Goal: Find specific page/section: Find specific page/section

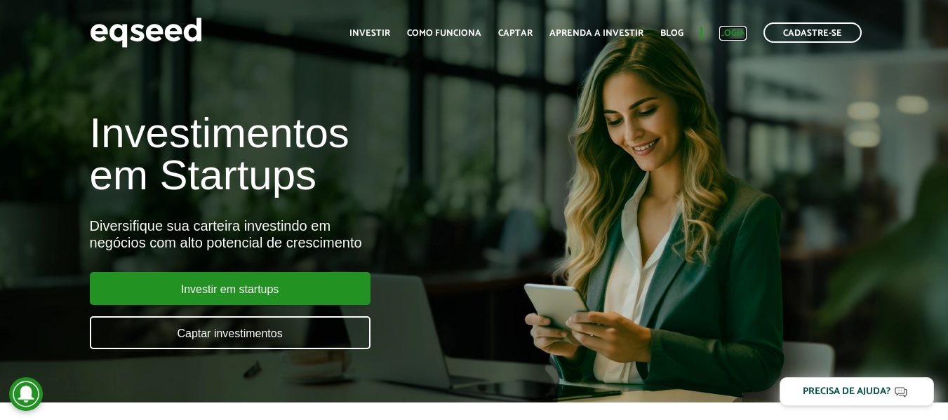
click at [745, 29] on link "Login" at bounding box center [732, 33] width 27 height 9
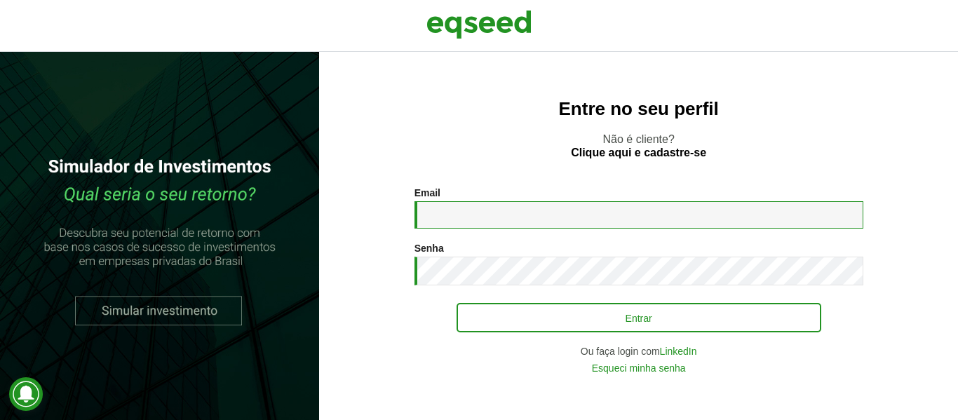
type input "**********"
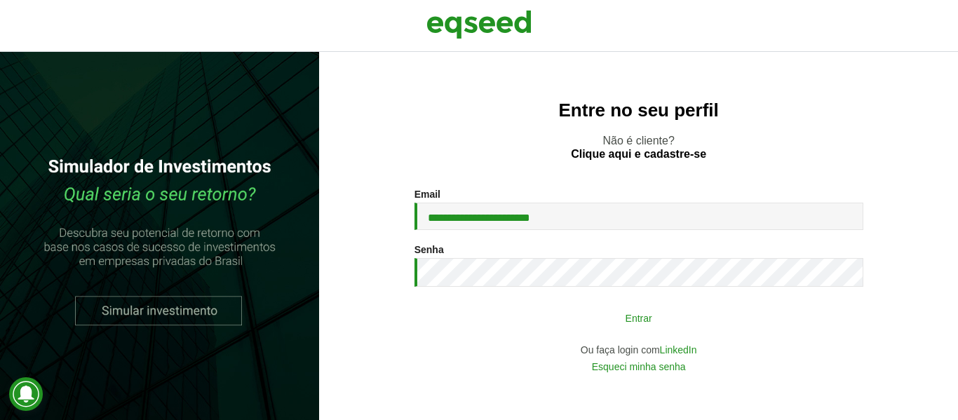
click at [647, 319] on button "Entrar" at bounding box center [639, 317] width 365 height 27
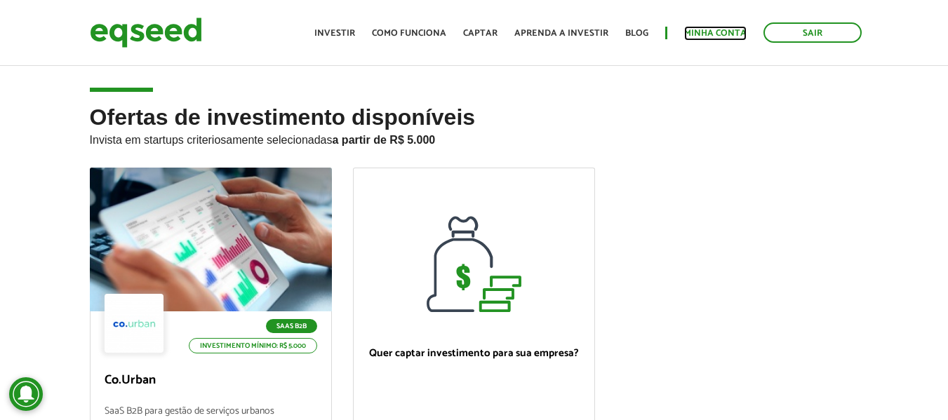
click at [733, 33] on link "Minha conta" at bounding box center [715, 33] width 62 height 9
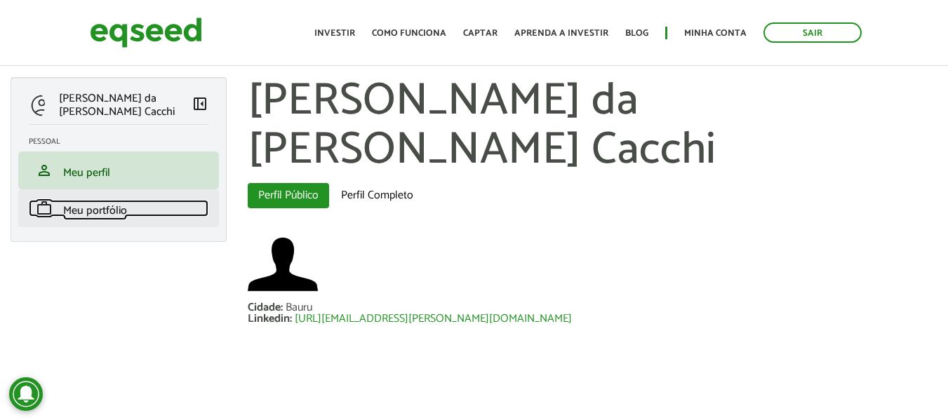
click at [64, 215] on span "Meu portfólio" at bounding box center [95, 210] width 64 height 19
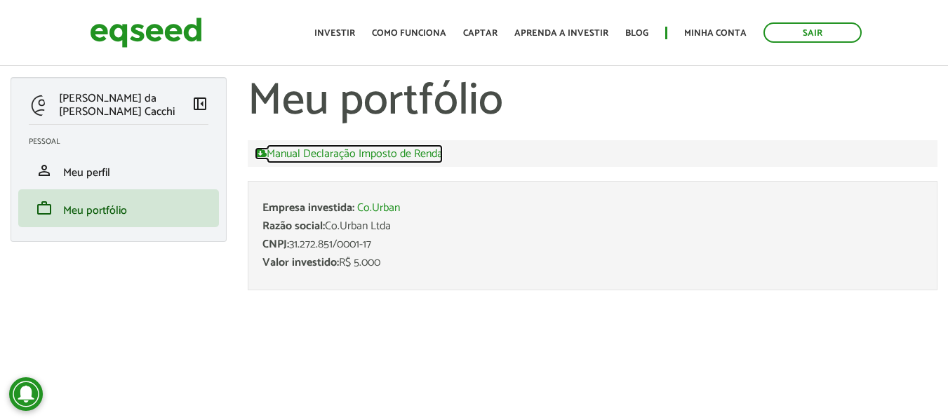
click at [337, 154] on link "Manual Declaração Imposto de Renda" at bounding box center [349, 153] width 188 height 13
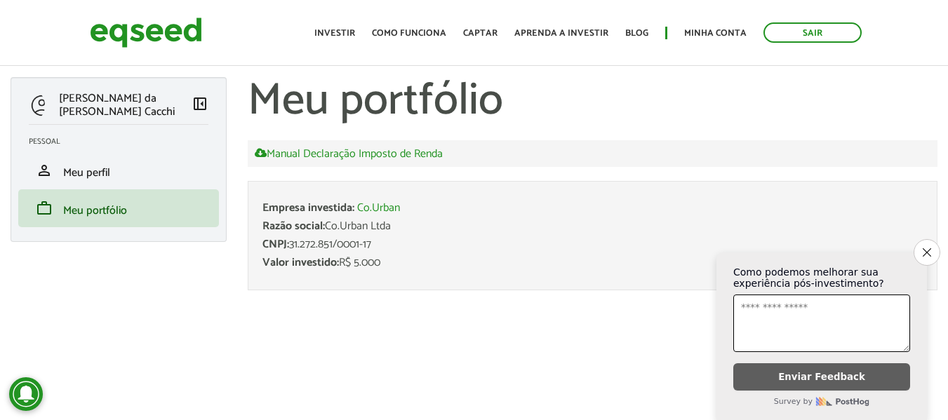
scroll to position [15, 0]
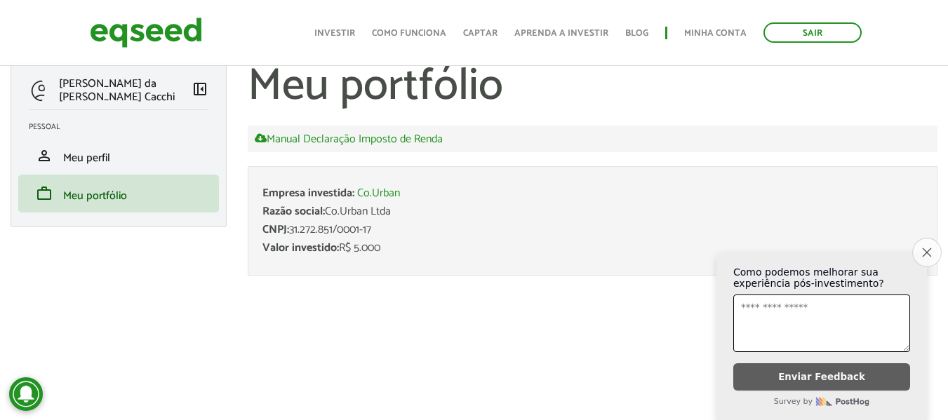
click at [922, 248] on icon "Close survey" at bounding box center [926, 252] width 9 height 9
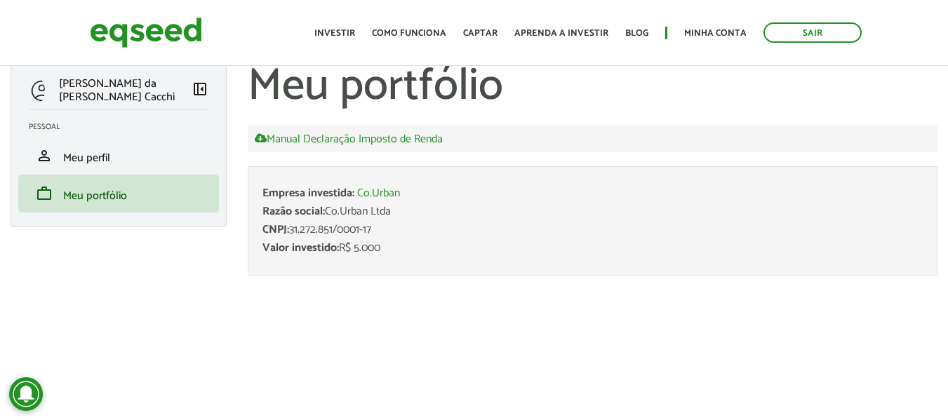
scroll to position [0, 0]
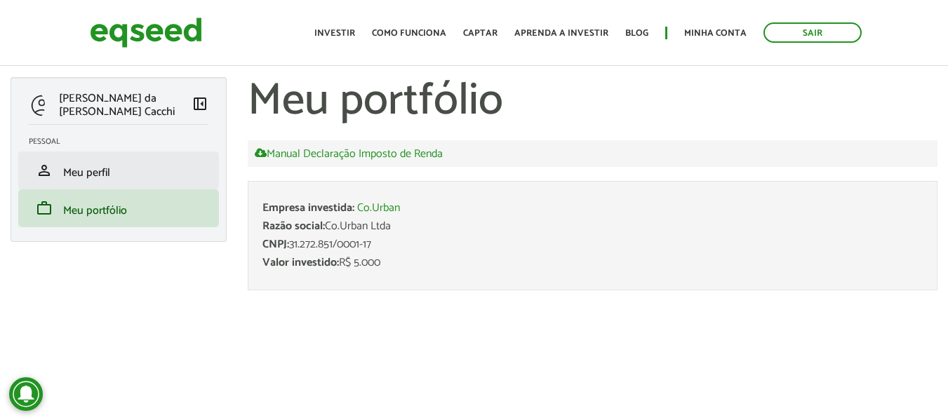
click at [130, 184] on li "person Meu perfil" at bounding box center [118, 170] width 201 height 38
click at [201, 107] on span "left_panel_close" at bounding box center [199, 103] width 17 height 17
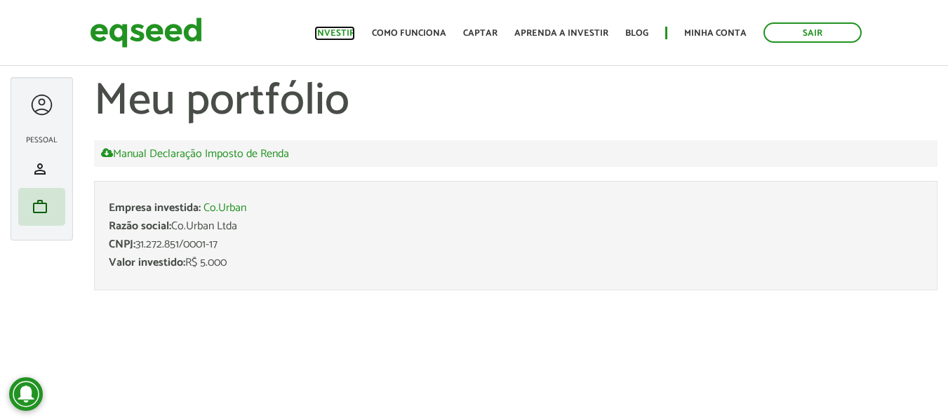
click at [337, 33] on link "Investir" at bounding box center [334, 33] width 41 height 9
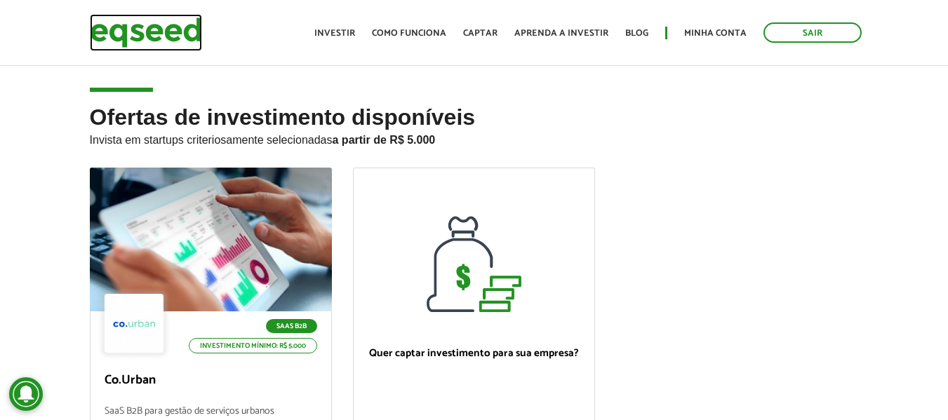
click at [131, 20] on img at bounding box center [146, 32] width 112 height 37
